Goal: Information Seeking & Learning: Learn about a topic

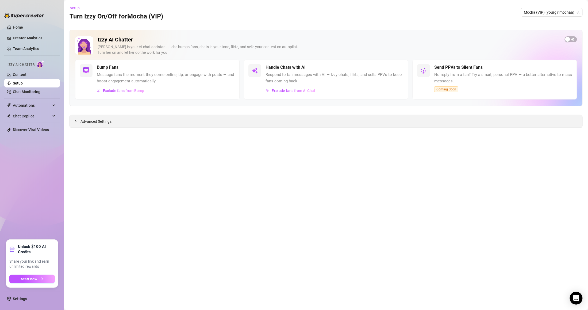
click at [88, 127] on div "Advanced Settings" at bounding box center [326, 121] width 512 height 13
click at [82, 123] on span "Advanced Settings" at bounding box center [95, 121] width 31 height 6
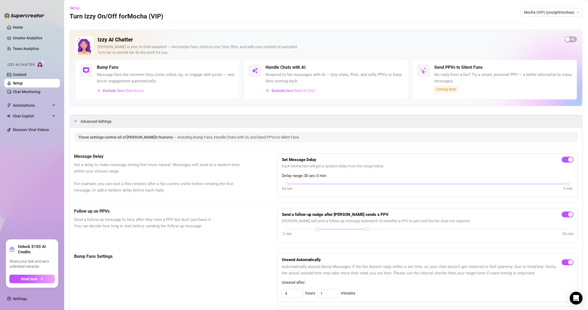
click at [25, 42] on ul "Home Creator Analytics Team Analytics Izzy AI Chatter Content Setup Chat Monito…" at bounding box center [32, 129] width 56 height 216
click at [28, 48] on link "Team Analytics" at bounding box center [26, 48] width 26 height 4
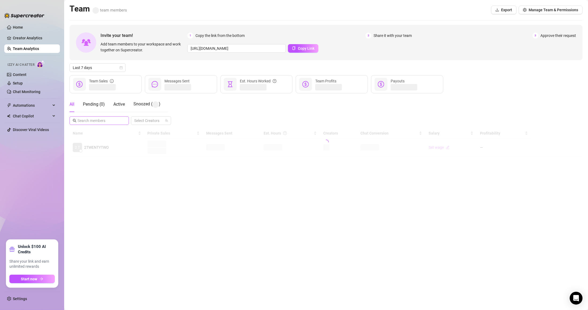
click at [88, 117] on span at bounding box center [98, 120] width 59 height 9
click at [90, 119] on input "text" at bounding box center [99, 121] width 44 height 6
type input "rik"
click at [103, 124] on span "rik" at bounding box center [98, 120] width 59 height 9
click at [104, 119] on input "rik" at bounding box center [99, 120] width 44 height 6
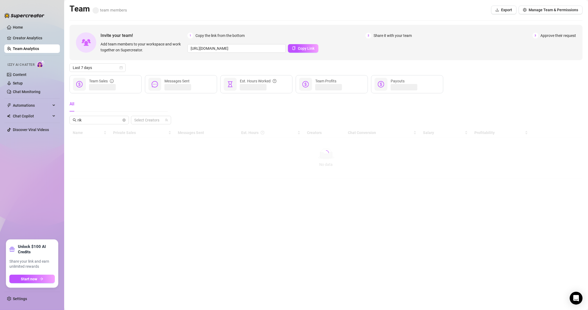
click at [112, 136] on div at bounding box center [325, 152] width 513 height 51
click at [103, 122] on input "rik" at bounding box center [99, 120] width 44 height 6
click at [143, 105] on span "Snoozed ( )" at bounding box center [146, 103] width 27 height 5
click at [39, 49] on link "Team Analytics" at bounding box center [26, 48] width 26 height 4
click at [89, 120] on input "text" at bounding box center [99, 121] width 44 height 6
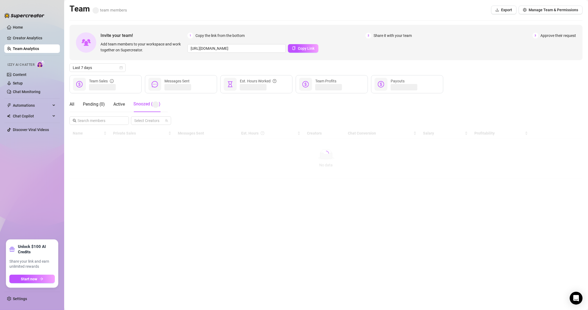
click at [75, 103] on div "All Pending ( 0 ) Active Snoozed ( )" at bounding box center [114, 103] width 91 height 15
click at [69, 104] on div "All" at bounding box center [71, 104] width 5 height 6
click at [97, 122] on input "text" at bounding box center [99, 120] width 44 height 6
type input "rik"
click at [175, 163] on div at bounding box center [325, 150] width 513 height 46
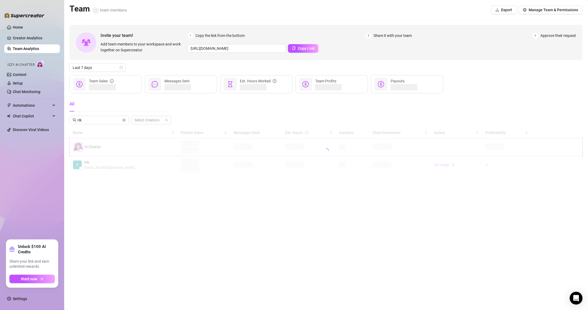
click at [174, 164] on div at bounding box center [325, 150] width 513 height 46
click at [149, 165] on div at bounding box center [325, 150] width 513 height 46
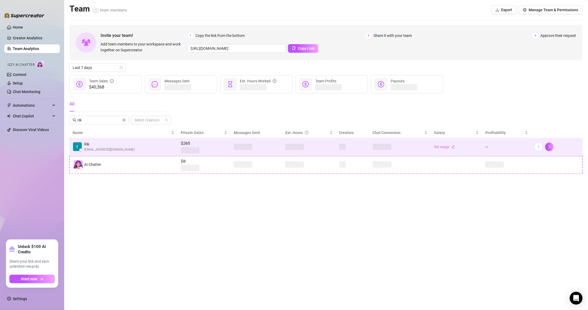
click at [188, 141] on span "$205" at bounding box center [204, 143] width 46 height 6
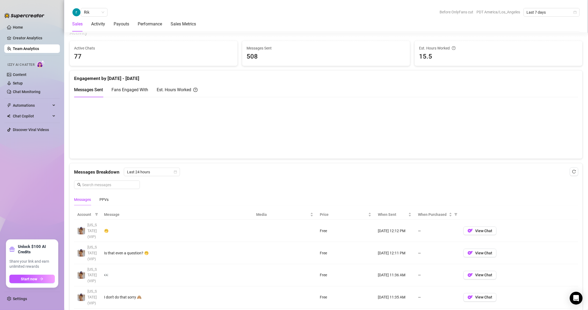
scroll to position [249, 0]
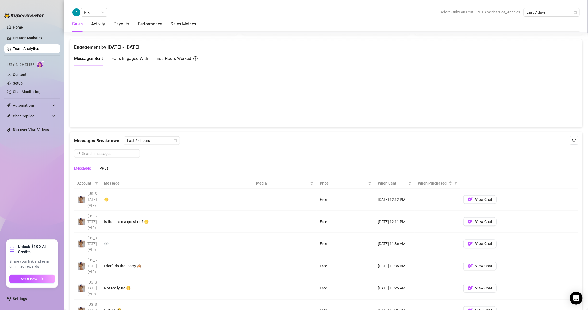
click at [235, 184] on th "Message" at bounding box center [177, 183] width 152 height 10
click at [90, 195] on span "[US_STATE] (VIP)" at bounding box center [91, 199] width 9 height 16
click at [481, 201] on span "View Chat" at bounding box center [483, 199] width 17 height 4
click at [480, 198] on span "View Chat" at bounding box center [483, 199] width 17 height 4
click at [475, 201] on span "View Chat" at bounding box center [483, 199] width 17 height 4
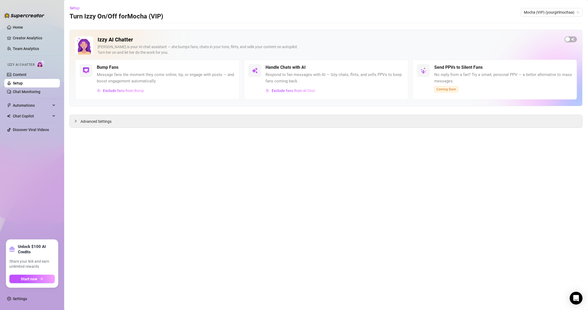
click at [17, 83] on link "Setup" at bounding box center [18, 83] width 10 height 4
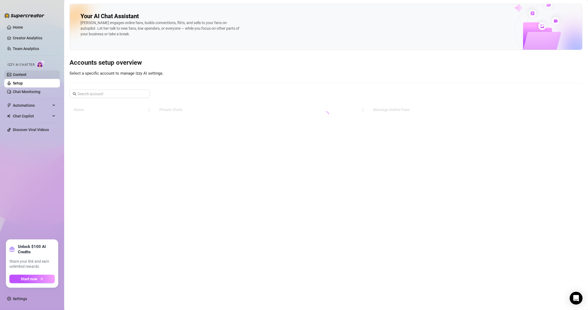
click at [26, 72] on link "Content" at bounding box center [20, 74] width 14 height 4
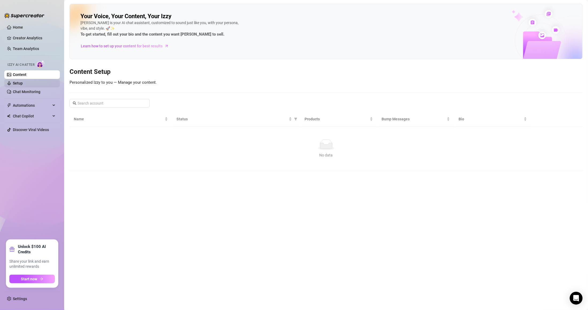
click at [23, 81] on link "Setup" at bounding box center [18, 83] width 10 height 4
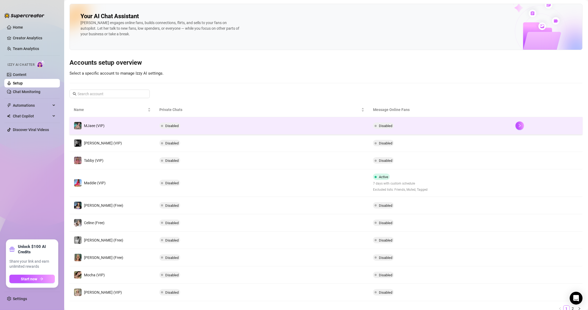
click at [133, 129] on td "MJaee (VIP)" at bounding box center [112, 125] width 86 height 17
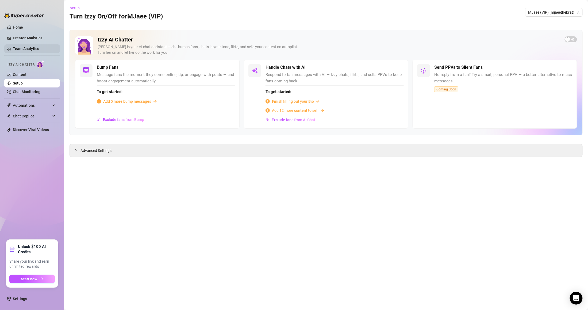
click at [38, 46] on link "Team Analytics" at bounding box center [26, 48] width 26 height 4
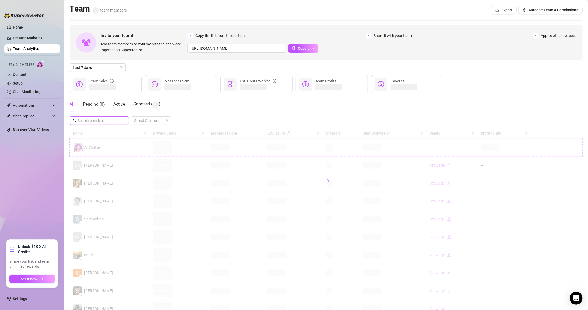
click at [96, 117] on span at bounding box center [98, 120] width 59 height 9
type input "rik"
click at [258, 158] on div at bounding box center [325, 150] width 513 height 46
click at [231, 160] on div at bounding box center [325, 150] width 513 height 46
click at [232, 170] on div at bounding box center [325, 150] width 513 height 46
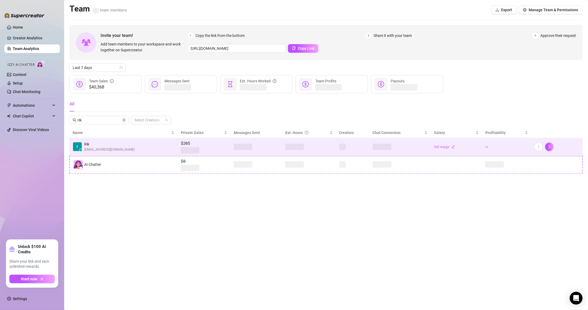
click at [252, 148] on div at bounding box center [256, 146] width 45 height 6
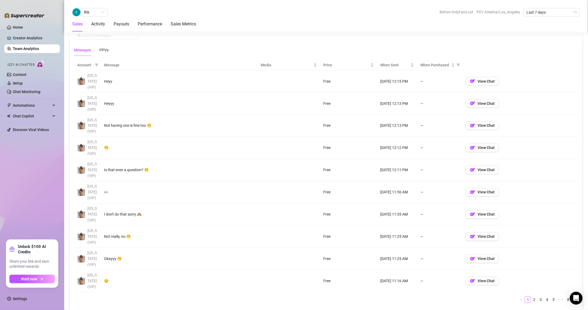
scroll to position [384, 0]
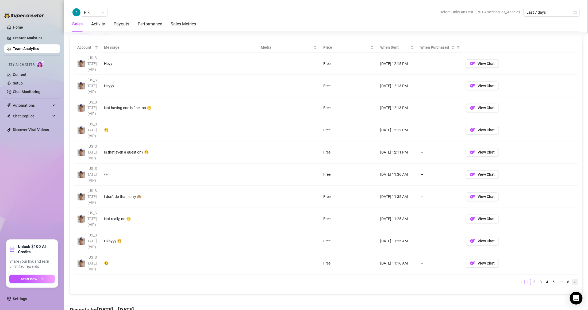
click at [573, 283] on icon "right" at bounding box center [574, 281] width 3 height 3
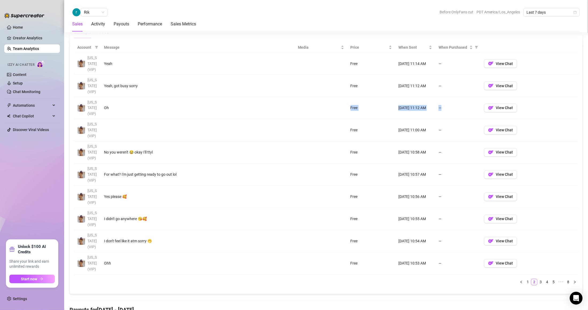
drag, startPoint x: 440, startPoint y: 105, endPoint x: 190, endPoint y: 102, distance: 250.1
click at [190, 102] on tr "Georgia (VIP) Oh Free Aug 28, 11:12 AM — View Chat" at bounding box center [326, 108] width 504 height 22
drag, startPoint x: 381, startPoint y: 90, endPoint x: 141, endPoint y: 83, distance: 239.8
click at [141, 83] on tr "Georgia (VIP) Yeah, got busy sorry Free Aug 28, 11:12 AM — View Chat" at bounding box center [326, 86] width 504 height 22
drag, startPoint x: 392, startPoint y: 74, endPoint x: 179, endPoint y: 65, distance: 212.9
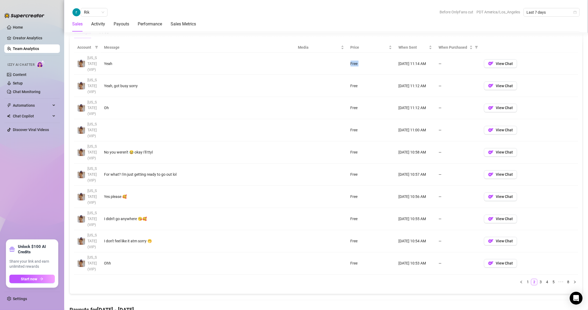
click at [179, 65] on tr "Georgia (VIP) Yeah Free Aug 28, 11:14 AM — View Chat" at bounding box center [326, 64] width 504 height 22
click at [318, 110] on tr "Georgia (VIP) Oh Free Aug 28, 11:12 AM — View Chat" at bounding box center [326, 108] width 504 height 22
drag, startPoint x: 428, startPoint y: 129, endPoint x: 409, endPoint y: 113, distance: 24.2
click at [386, 120] on tr "Georgia (VIP) Free Aug 28, 11:00 AM — View Chat" at bounding box center [326, 130] width 504 height 22
drag, startPoint x: 422, startPoint y: 105, endPoint x: 372, endPoint y: 102, distance: 49.8
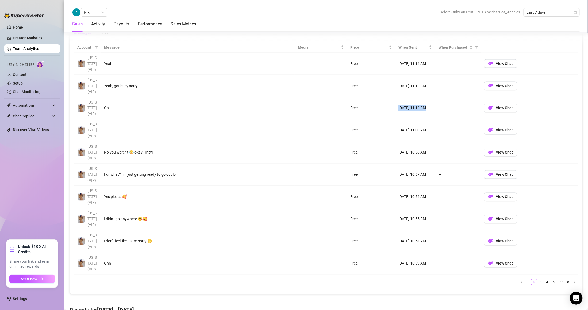
click at [372, 102] on tr "Georgia (VIP) Oh Free Aug 28, 11:12 AM — View Chat" at bounding box center [326, 108] width 504 height 22
drag, startPoint x: 406, startPoint y: 82, endPoint x: 377, endPoint y: 81, distance: 28.9
click at [377, 81] on tr "Georgia (VIP) Yeah, got busy sorry Free Aug 28, 11:12 AM — View Chat" at bounding box center [326, 86] width 504 height 22
drag, startPoint x: 417, startPoint y: 60, endPoint x: 420, endPoint y: 111, distance: 51.4
click at [384, 63] on tr "Georgia (VIP) Yeah Free Aug 28, 11:14 AM — View Chat" at bounding box center [326, 64] width 504 height 22
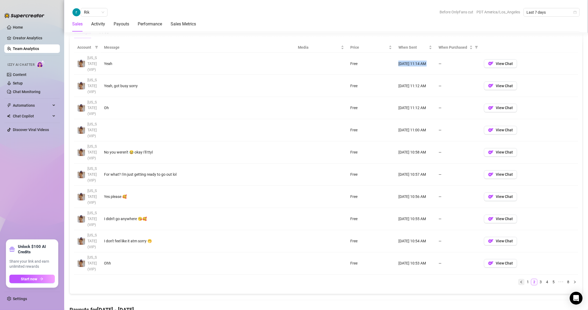
click at [518, 281] on button "button" at bounding box center [521, 282] width 6 height 6
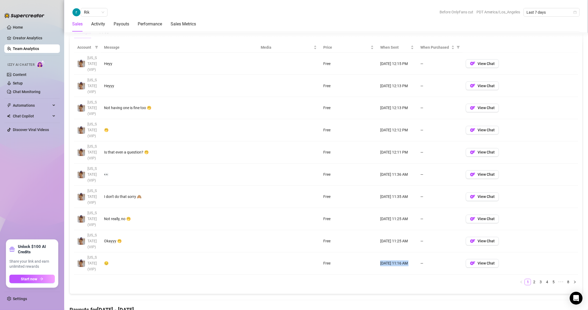
drag, startPoint x: 416, startPoint y: 269, endPoint x: 351, endPoint y: 264, distance: 65.4
click at [351, 264] on tr "Georgia (VIP) 😔 Free Aug 28, 11:16 AM — View Chat" at bounding box center [326, 263] width 504 height 22
drag, startPoint x: 401, startPoint y: 238, endPoint x: 327, endPoint y: 238, distance: 74.8
click at [327, 238] on tr "Georgia (VIP) Okayyy 🤭 Free Aug 28, 11:25 AM — View Chat" at bounding box center [326, 241] width 504 height 22
drag, startPoint x: 402, startPoint y: 226, endPoint x: 327, endPoint y: 227, distance: 74.6
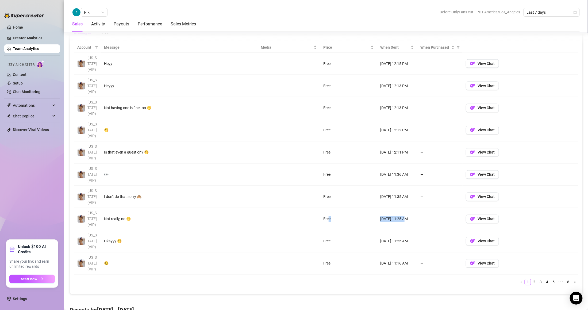
click at [327, 227] on tr "Georgia (VIP) Not really, no 🤭 Free Aug 28, 11:25 AM — View Chat" at bounding box center [326, 219] width 504 height 22
drag, startPoint x: 408, startPoint y: 208, endPoint x: 298, endPoint y: 205, distance: 109.9
click at [298, 205] on tr "Georgia (VIP) I don't do that sorry 🙈 Free Aug 28, 11:35 AM — View Chat" at bounding box center [326, 197] width 504 height 22
drag, startPoint x: 413, startPoint y: 179, endPoint x: 245, endPoint y: 177, distance: 167.8
click at [245, 177] on tr "Georgia (VIP) 👀 Free Aug 28, 11:36 AM — View Chat" at bounding box center [326, 175] width 504 height 22
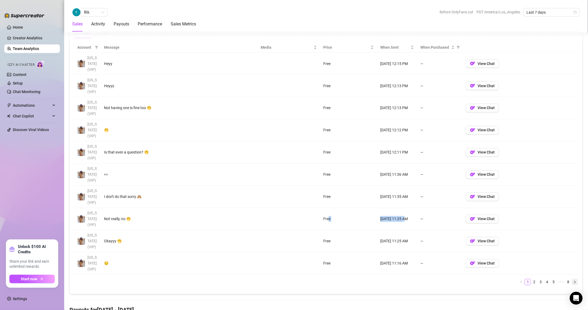
click at [573, 281] on icon "right" at bounding box center [574, 281] width 3 height 3
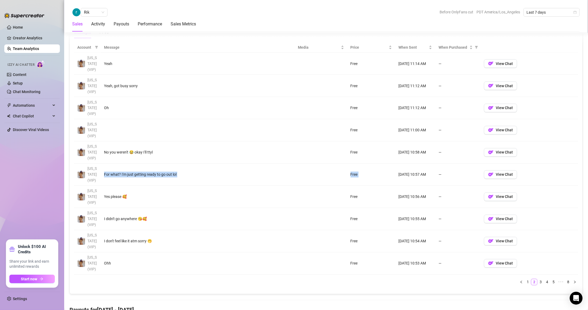
click at [290, 173] on td "For what? I'm just getting ready to go out lol" at bounding box center [198, 175] width 194 height 22
click at [436, 121] on td "—" at bounding box center [457, 130] width 45 height 22
click at [525, 281] on link "1" at bounding box center [528, 282] width 6 height 6
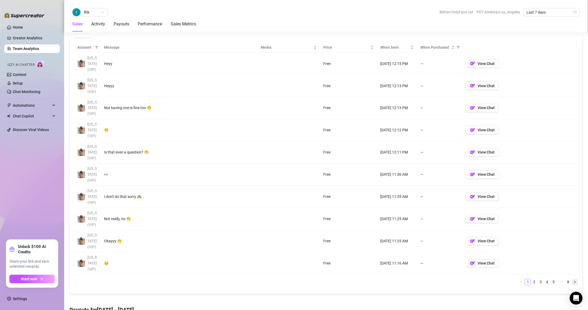
click at [573, 282] on icon "right" at bounding box center [574, 281] width 3 height 3
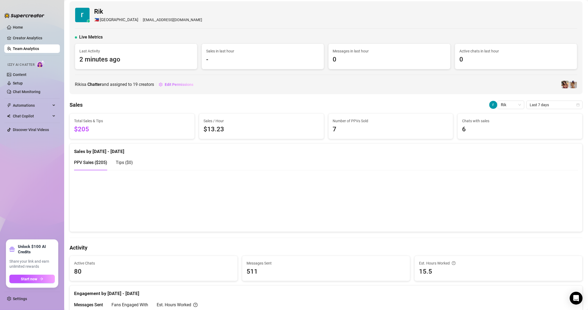
scroll to position [0, 0]
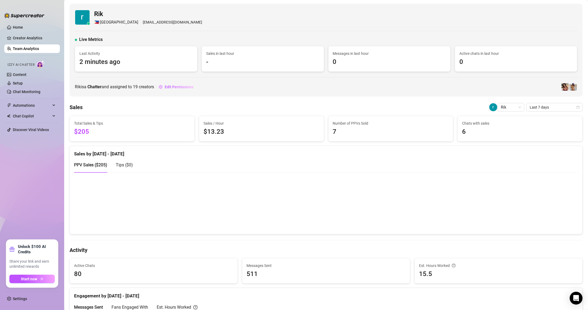
click at [33, 46] on link "Team Analytics" at bounding box center [26, 48] width 26 height 4
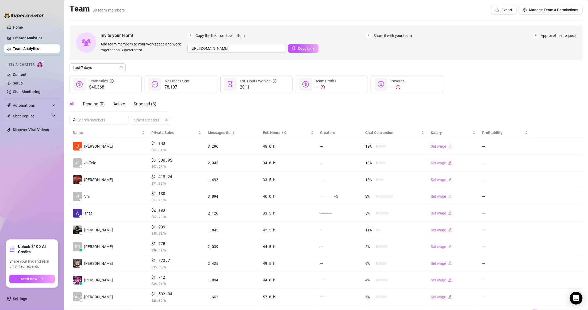
click at [33, 46] on link "Team Analytics" at bounding box center [26, 48] width 26 height 4
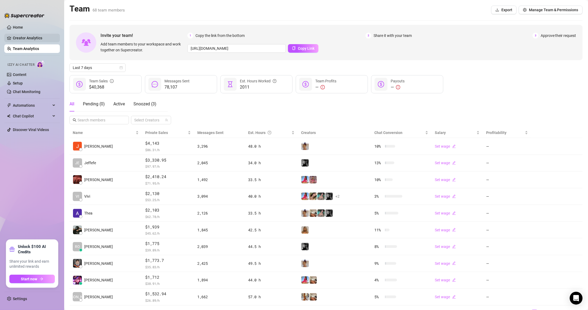
click at [34, 36] on link "Creator Analytics" at bounding box center [34, 38] width 43 height 9
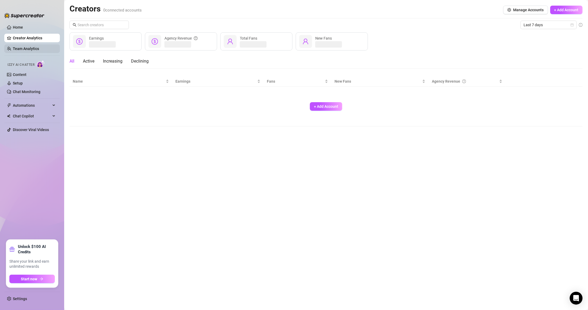
click at [33, 48] on link "Team Analytics" at bounding box center [26, 48] width 26 height 4
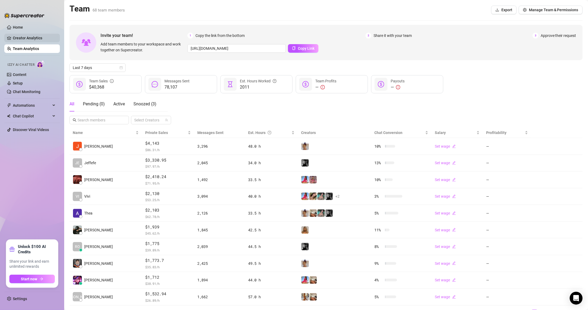
click at [38, 42] on link "Creator Analytics" at bounding box center [34, 38] width 43 height 9
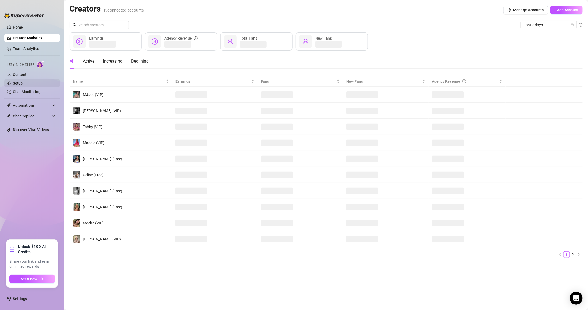
click at [23, 81] on link "Setup" at bounding box center [18, 83] width 10 height 4
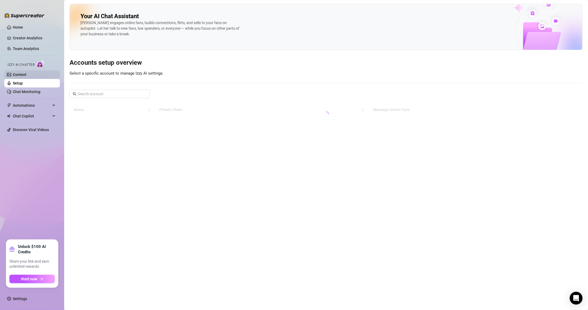
click at [26, 72] on link "Content" at bounding box center [20, 74] width 14 height 4
